Goal: Check status: Check status

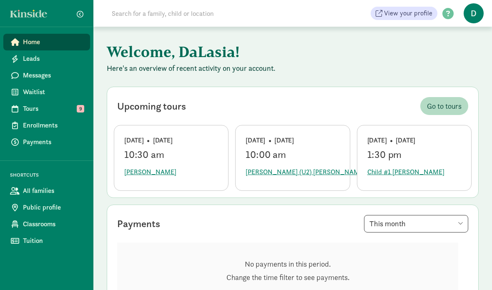
click at [23, 93] on span "Waitlist" at bounding box center [53, 92] width 60 height 10
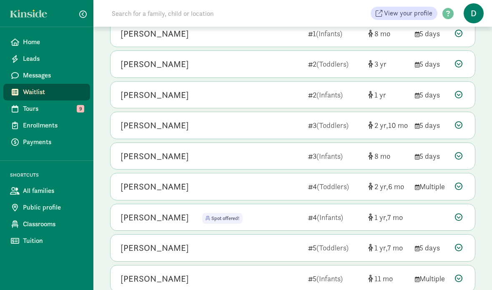
scroll to position [218, 0]
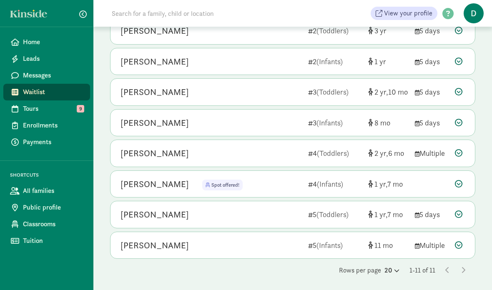
click at [446, 185] on div "[PERSON_NAME] Spot offered! Spot offered! 4 (Infants) 1 7" at bounding box center [293, 184] width 365 height 27
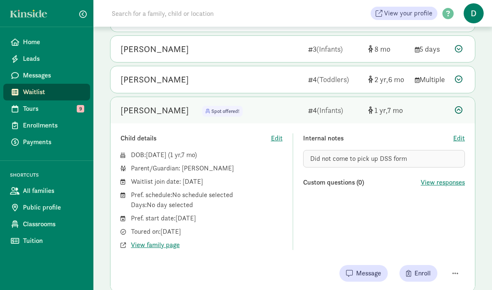
scroll to position [292, 0]
click at [169, 242] on span "View family page" at bounding box center [155, 245] width 49 height 10
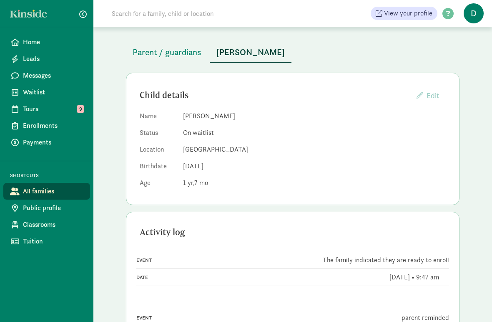
scroll to position [13, 0]
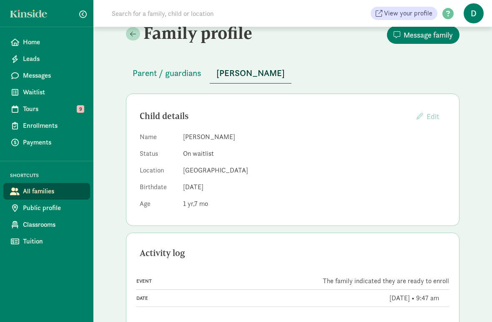
click at [196, 71] on span "Parent / guardians" at bounding box center [167, 73] width 69 height 13
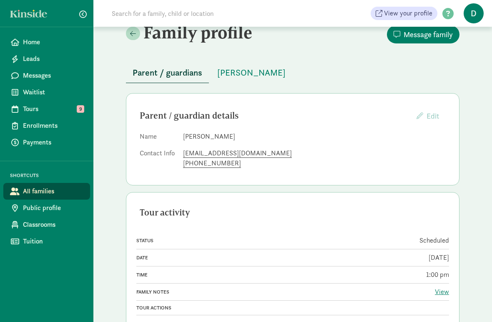
scroll to position [15, 0]
click at [3, 263] on div "Home Leads Messages Waitlist Tours 9 Enrollments Payments SHORTCUTS All familie…" at bounding box center [46, 161] width 93 height 322
click at [77, 78] on span "Messages" at bounding box center [53, 76] width 60 height 10
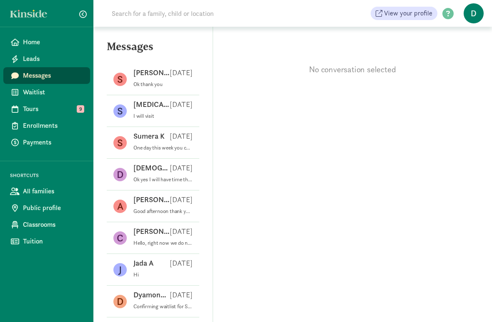
click at [172, 191] on div "A Ashanti R Aug 02 Good afternoon thank you for the update . In regard to her p…" at bounding box center [153, 206] width 93 height 32
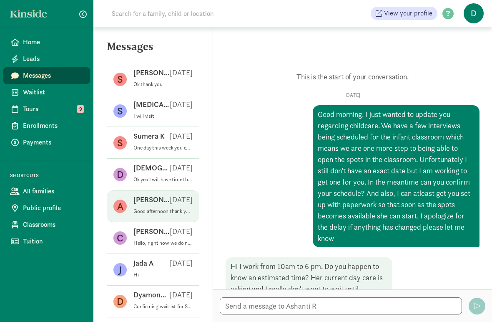
scroll to position [631, 0]
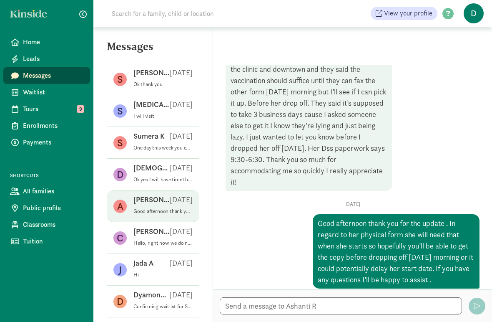
click at [184, 174] on div "Dezaria W Aug 18" at bounding box center [162, 169] width 59 height 13
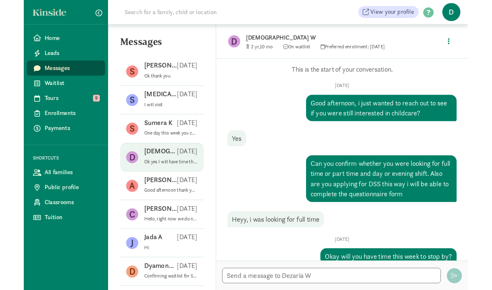
scroll to position [0, 0]
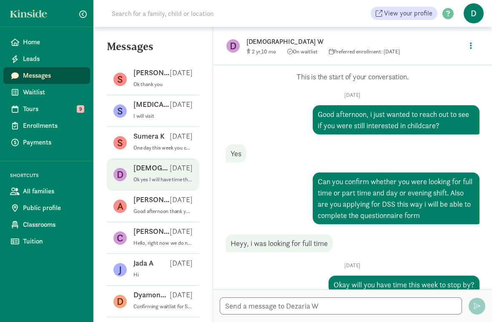
click at [267, 48] on span "10" at bounding box center [269, 51] width 15 height 7
click at [231, 49] on figure "D" at bounding box center [233, 45] width 13 height 13
click at [473, 44] on button "button" at bounding box center [470, 46] width 15 height 18
click at [450, 68] on link "View family page" at bounding box center [453, 65] width 60 height 10
